Goal: Task Accomplishment & Management: Manage account settings

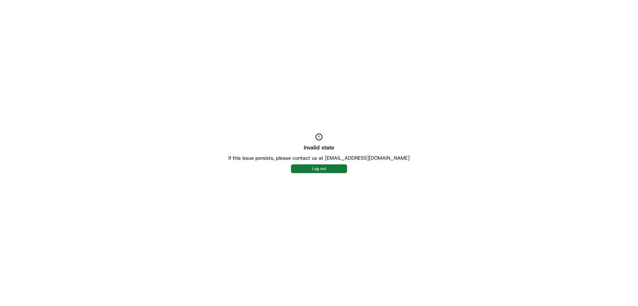
click at [318, 168] on button "Log out" at bounding box center [319, 168] width 56 height 9
